Goal: Task Accomplishment & Management: Use online tool/utility

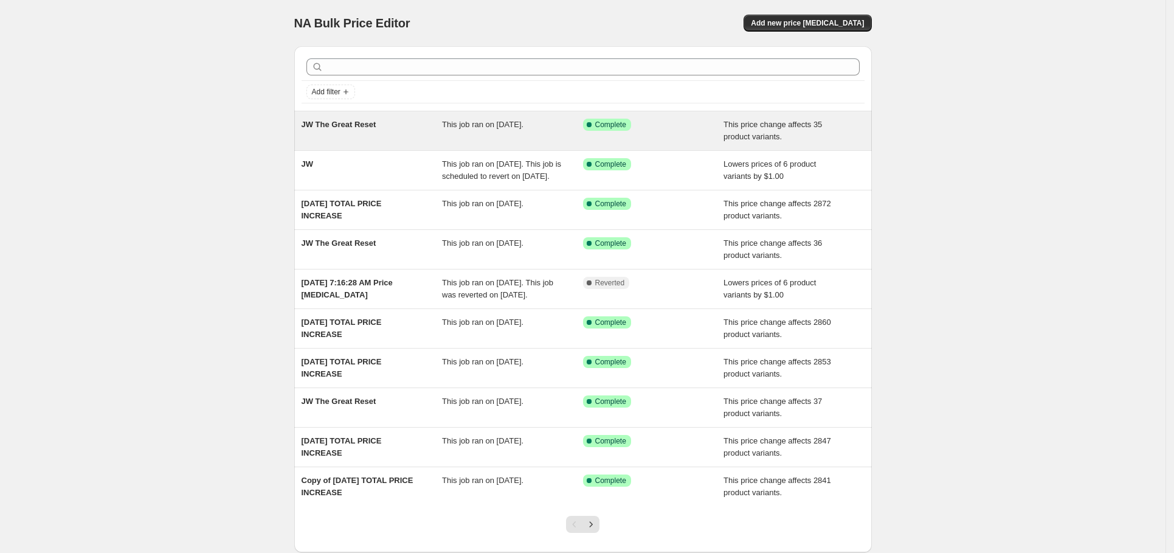
click at [450, 129] on div "This job ran on [DATE]." at bounding box center [512, 131] width 141 height 24
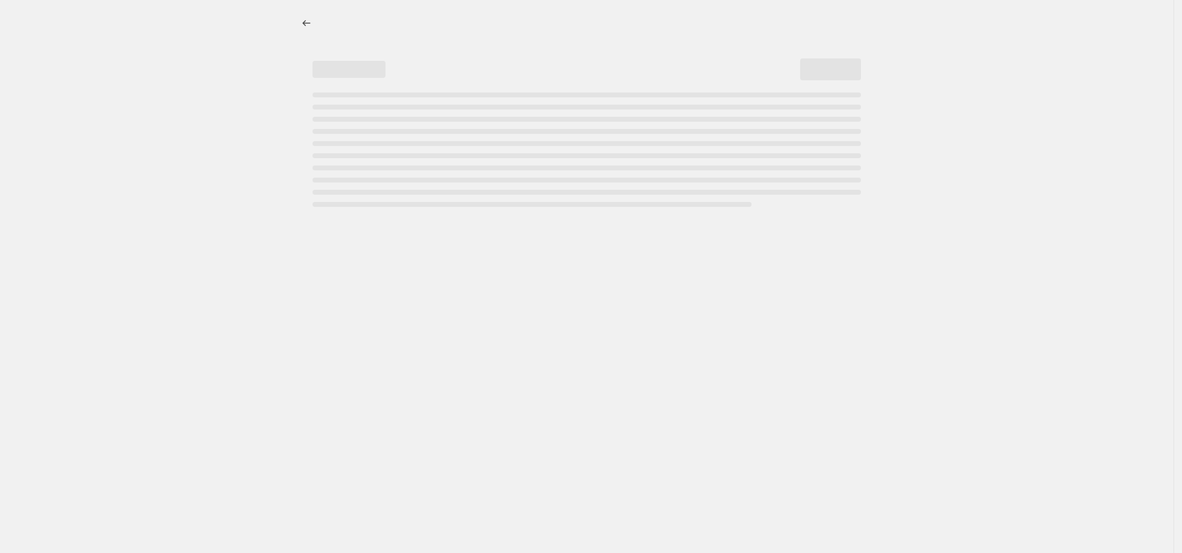
select select "ecap"
select select "no_change"
select select "collection"
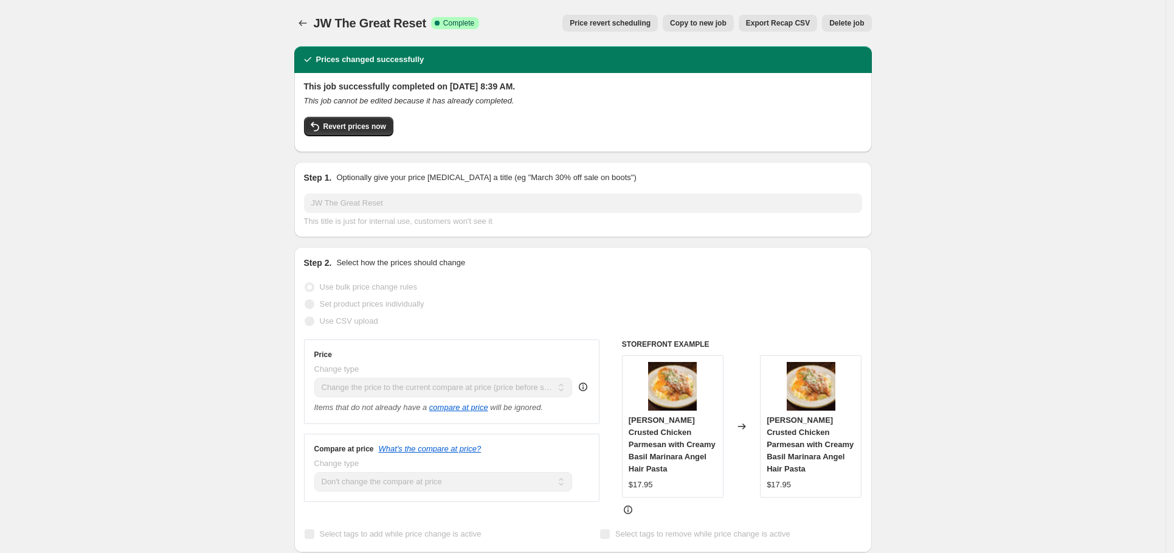
click at [691, 20] on span "Copy to new job" at bounding box center [698, 23] width 57 height 10
select select "ecap"
select select "no_change"
select select "collection"
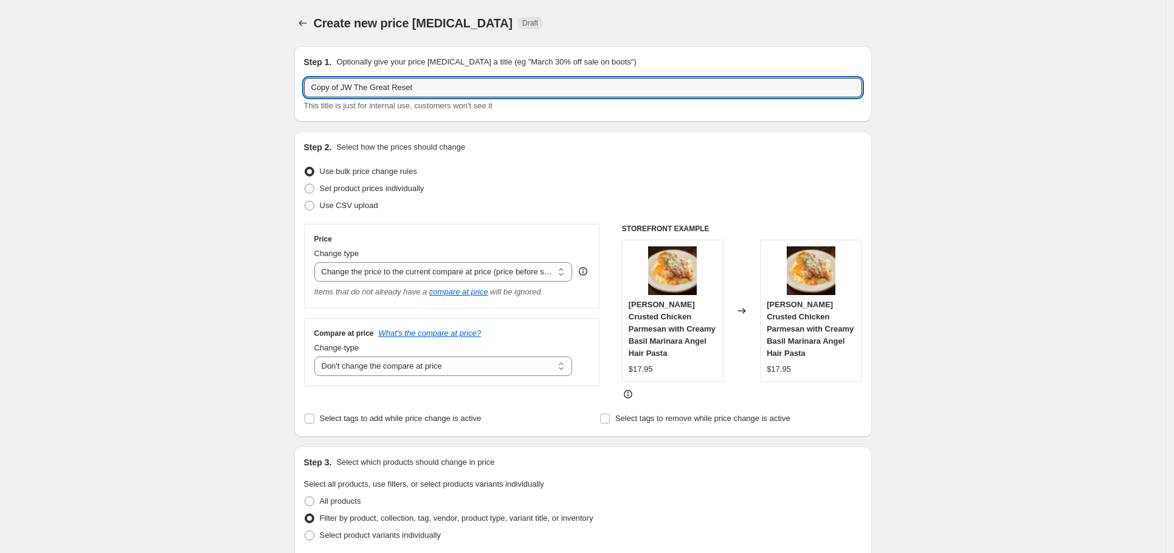
drag, startPoint x: 348, startPoint y: 89, endPoint x: 277, endPoint y: 88, distance: 71.1
type input "JW The Great Reset"
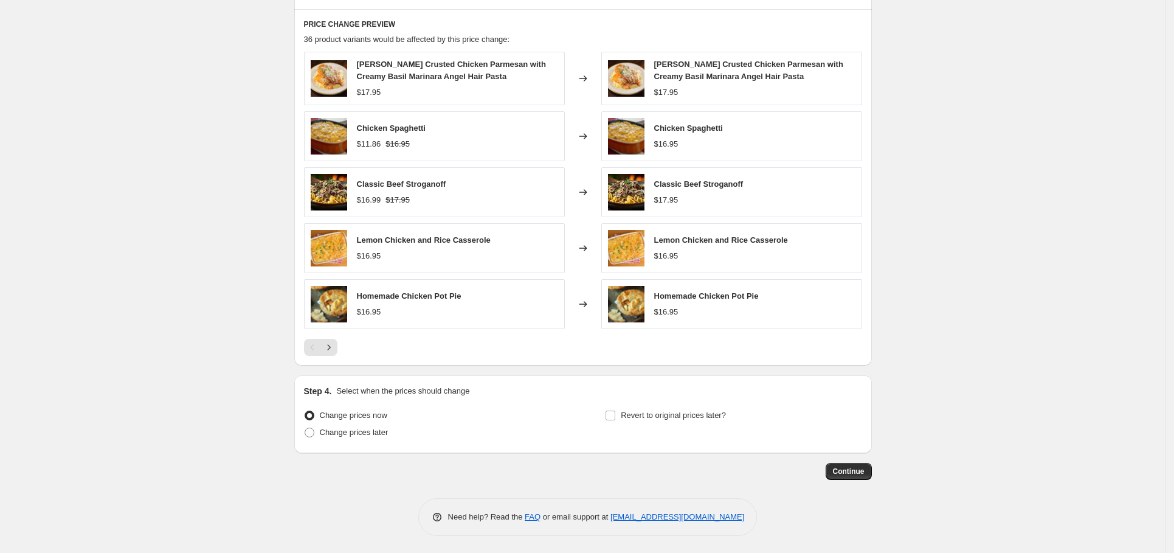
scroll to position [685, 0]
click at [851, 467] on span "Continue" at bounding box center [849, 470] width 32 height 10
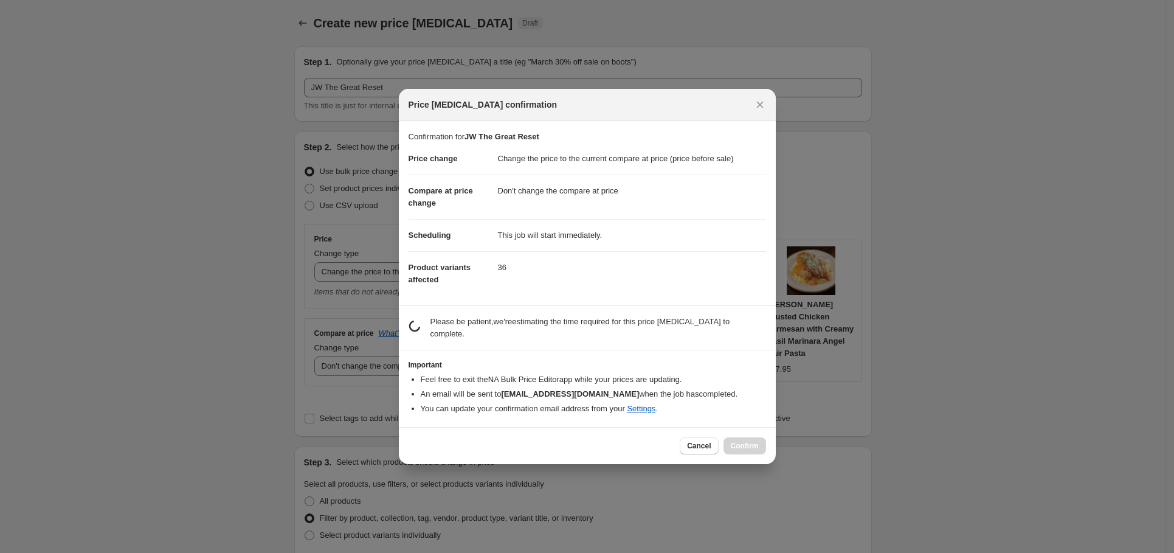
scroll to position [0, 0]
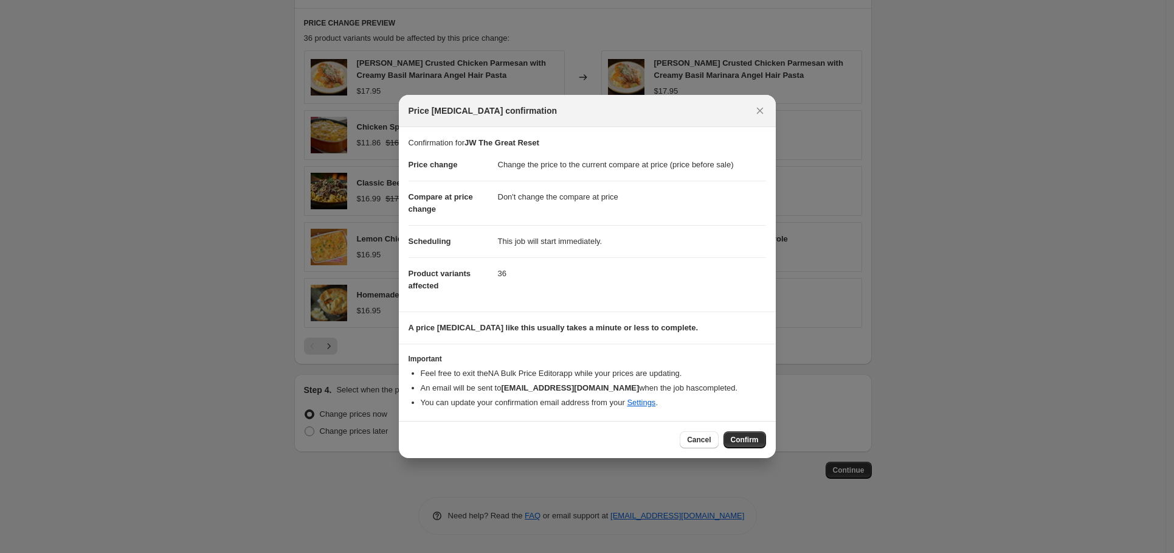
click at [745, 440] on span "Confirm" at bounding box center [745, 440] width 28 height 10
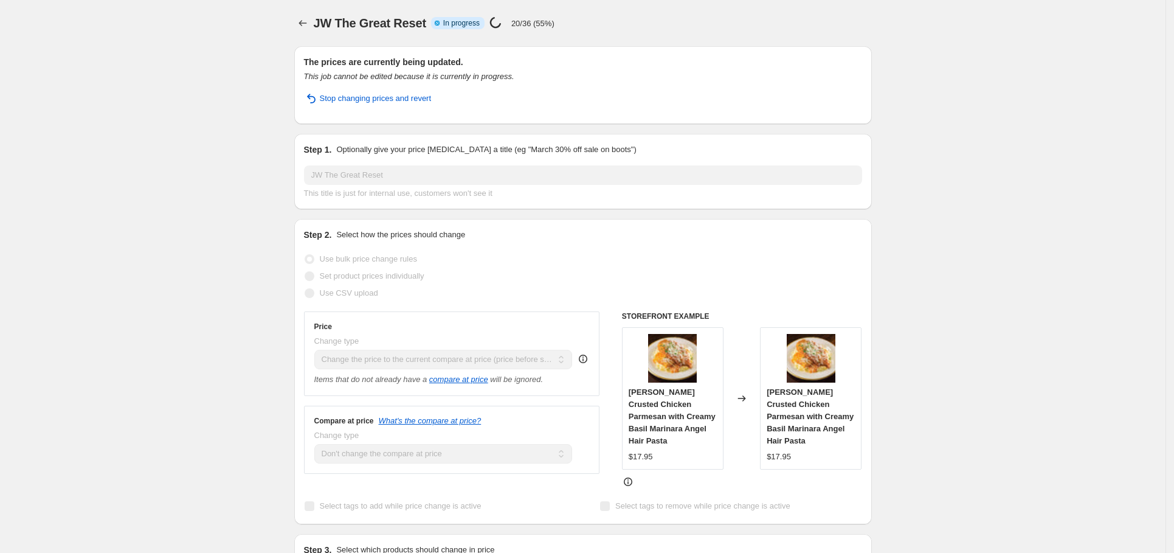
select select "ecap"
select select "no_change"
select select "collection"
